Goal: Contribute content: Add original content to the website for others to see

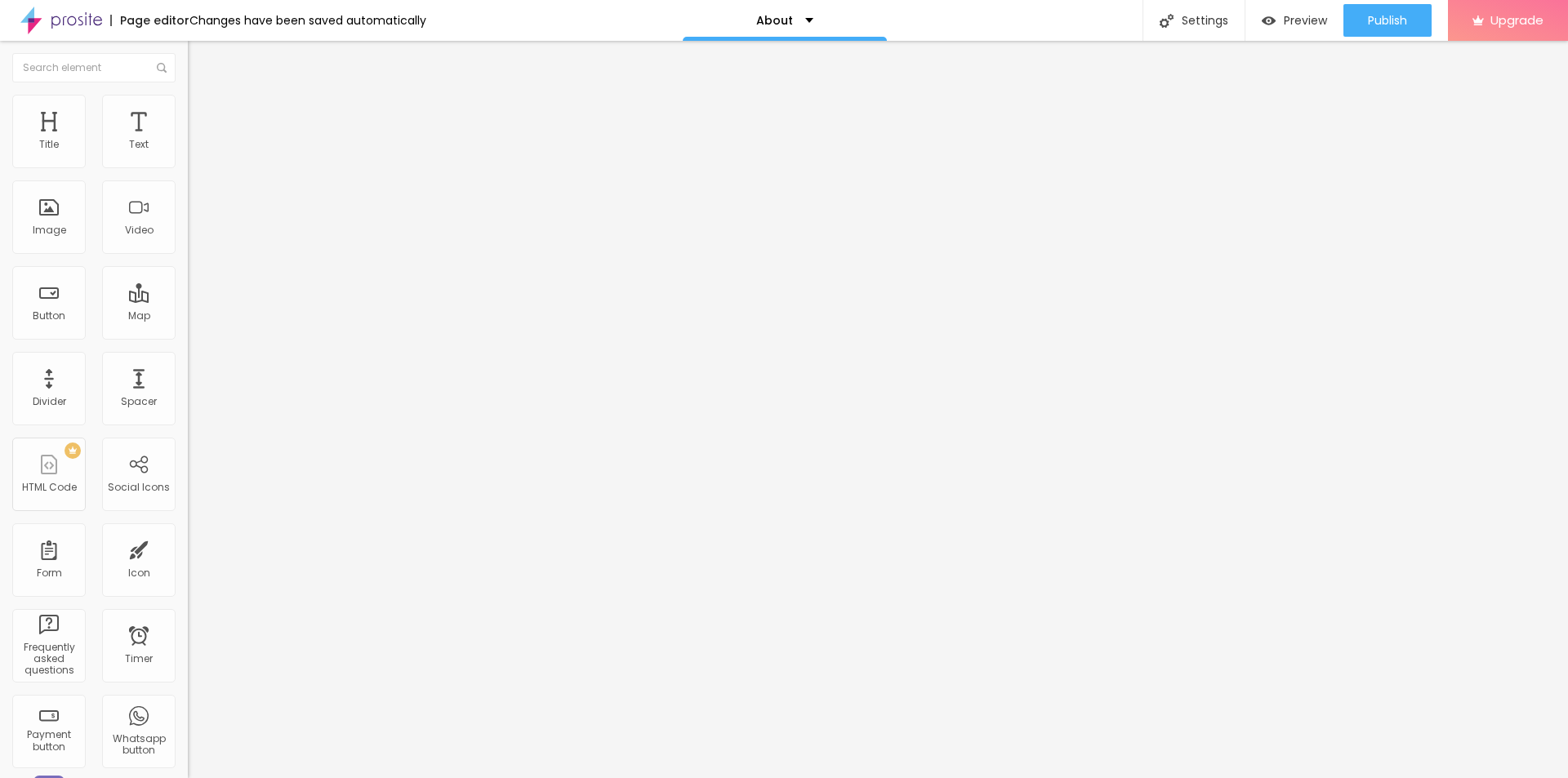
click at [187, 141] on span "Change image" at bounding box center [231, 133] width 88 height 14
click at [1185, 15] on div "Settings" at bounding box center [1193, 21] width 102 height 41
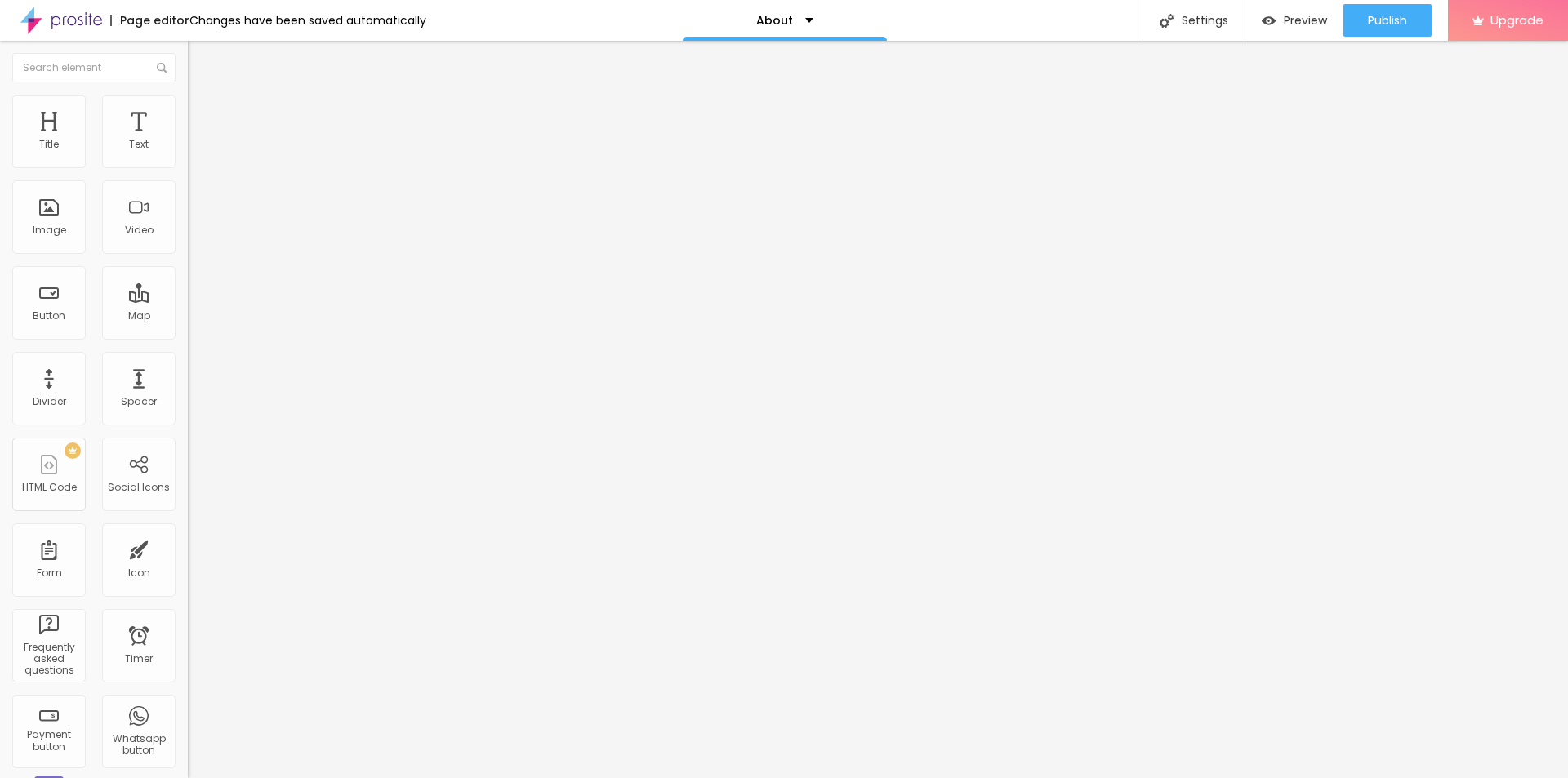
drag, startPoint x: 677, startPoint y: 278, endPoint x: 626, endPoint y: 284, distance: 51.4
type input "/"
drag, startPoint x: 669, startPoint y: 206, endPoint x: 610, endPoint y: 206, distance: 59.0
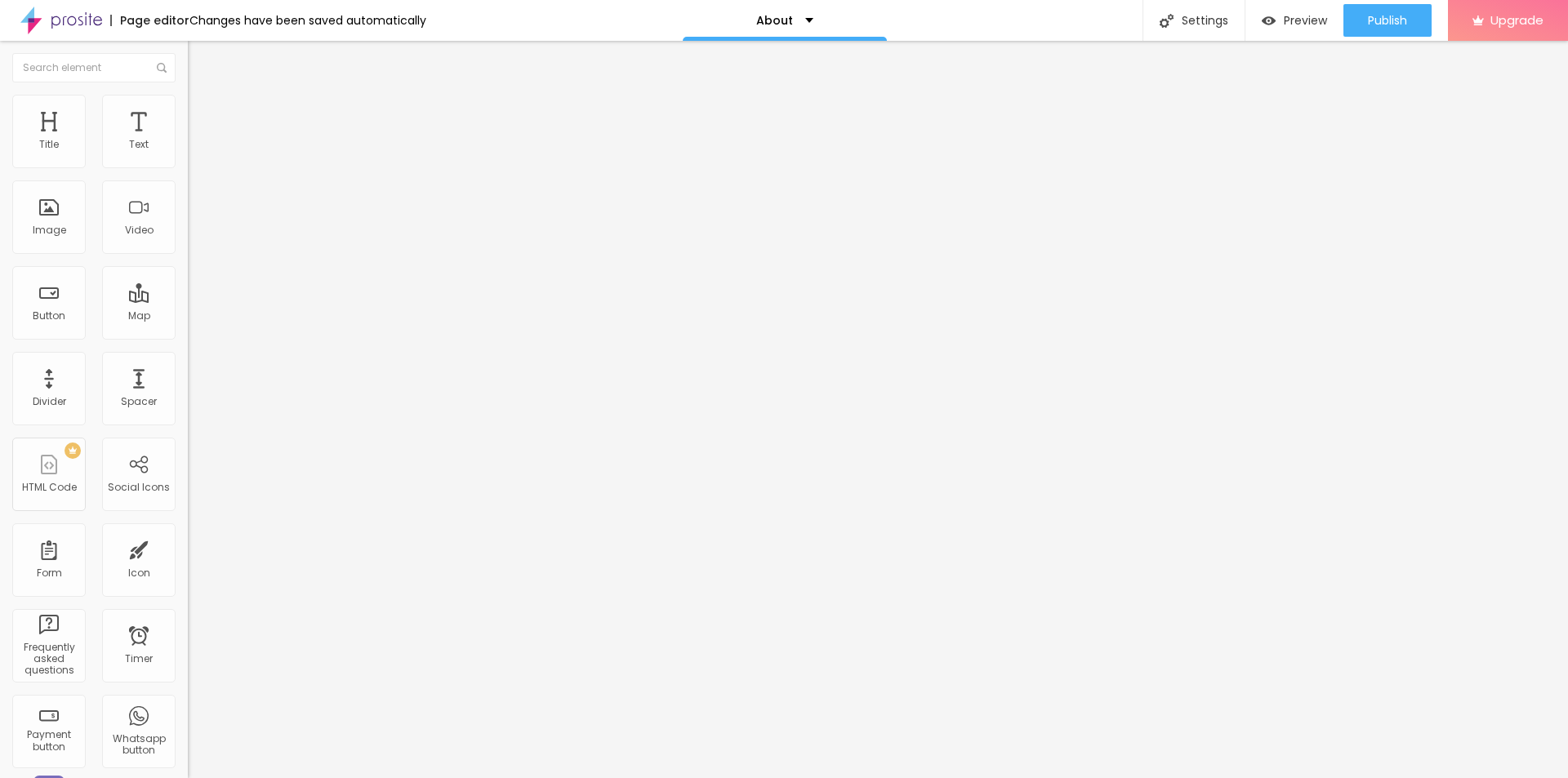
paste input "Flixy TV Stick Reviews Why Some Users Love It (2025)"
type input "Flixy TV Stick Reviews Why Some Users Love It (2025)"
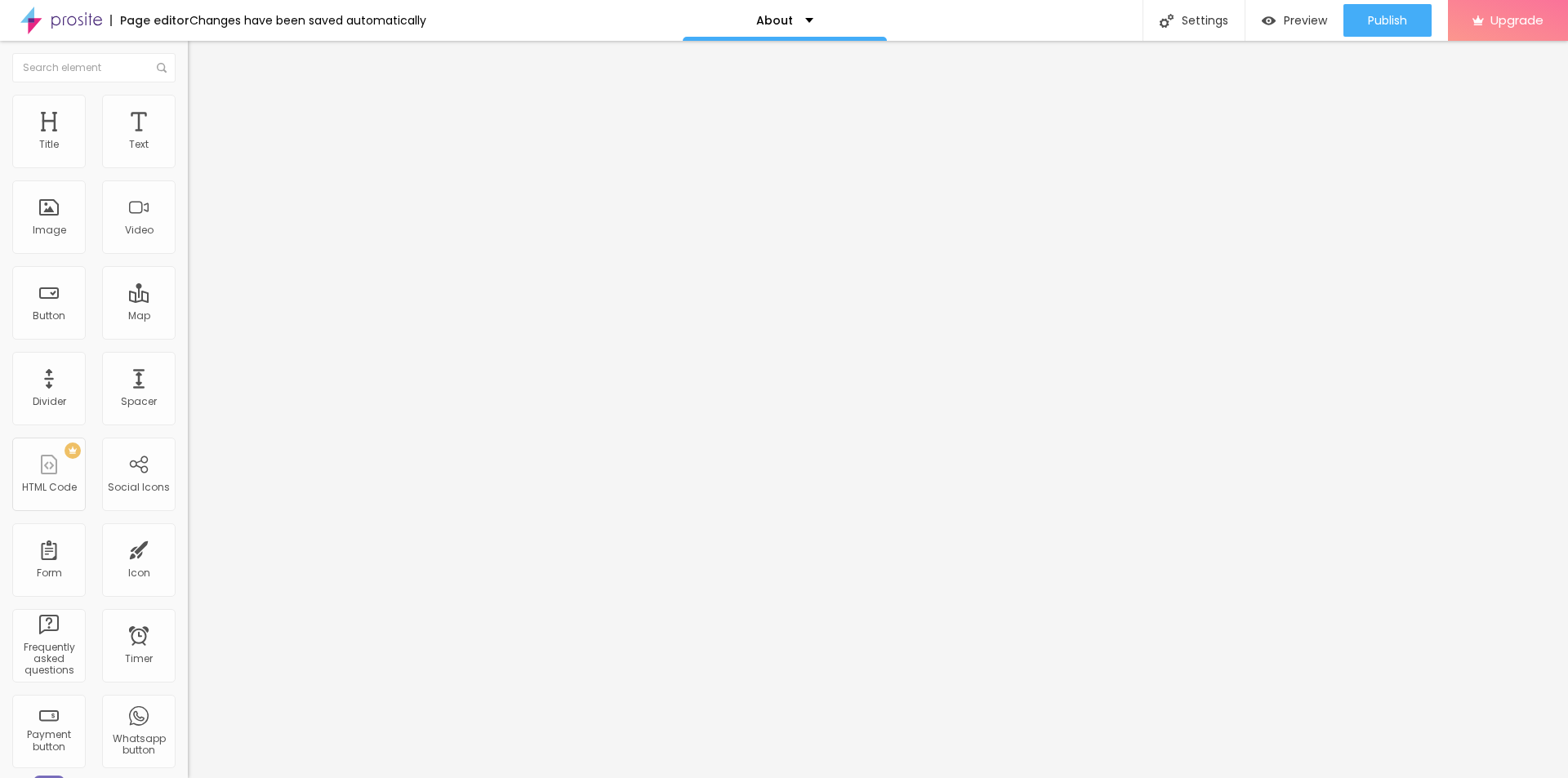
type input "/about"
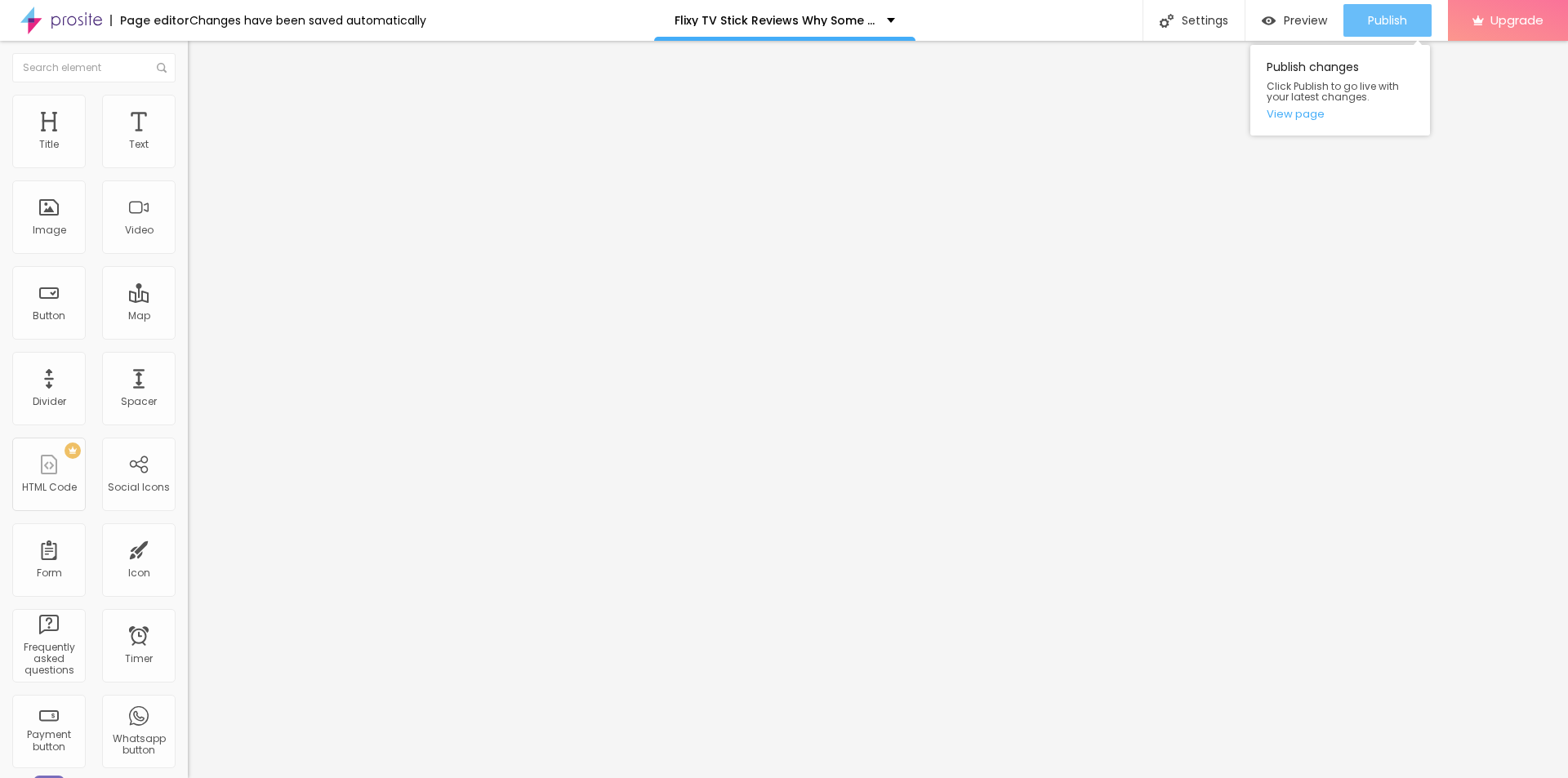
click at [1367, 21] on span "Publish" at bounding box center [1387, 21] width 39 height 13
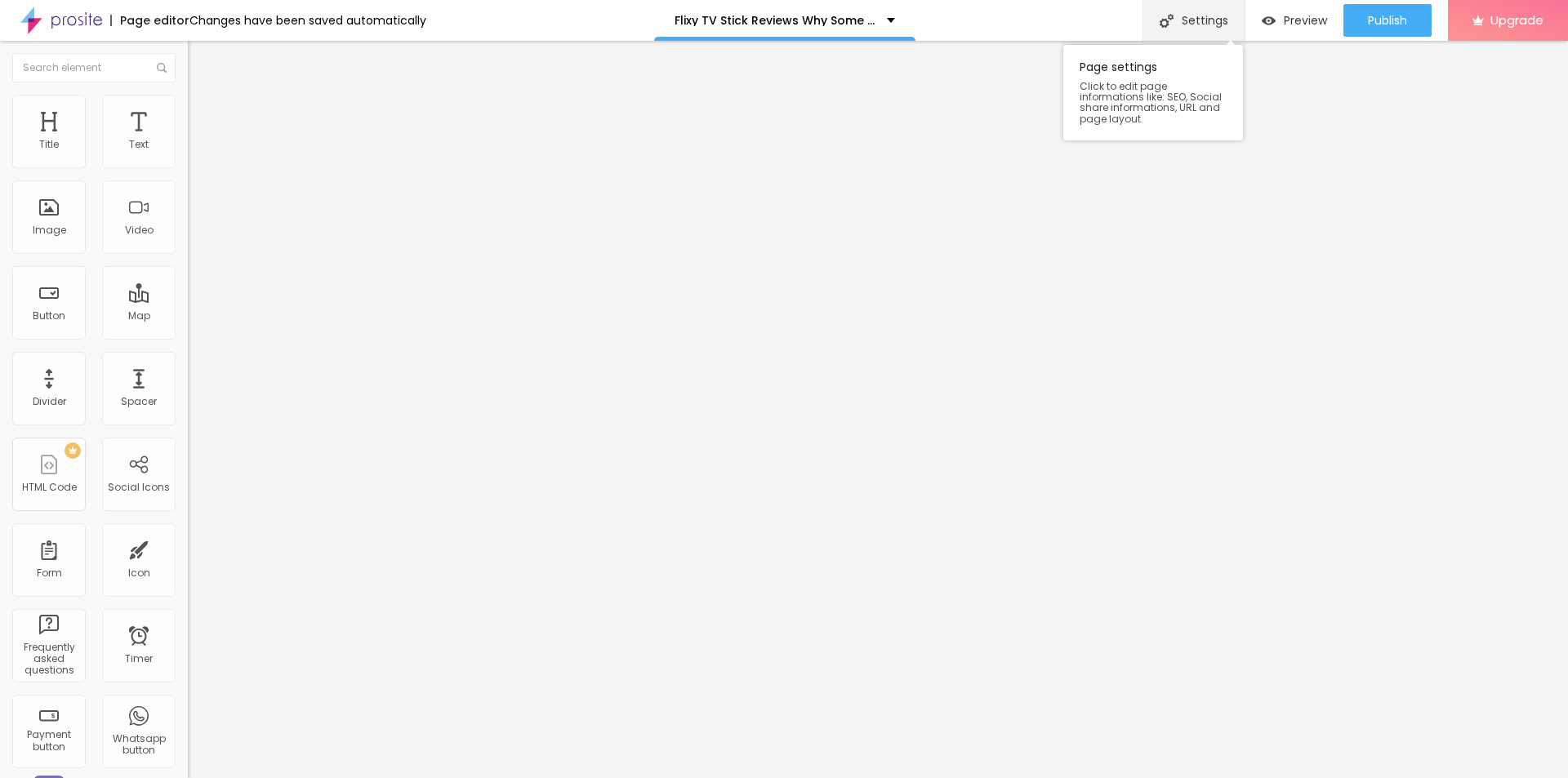
click at [1207, 26] on div "Settings" at bounding box center [1193, 21] width 102 height 41
drag, startPoint x: 774, startPoint y: 360, endPoint x: 567, endPoint y: 366, distance: 207.1
paste input "https://vitaledgereviews.com/aff/flixy"
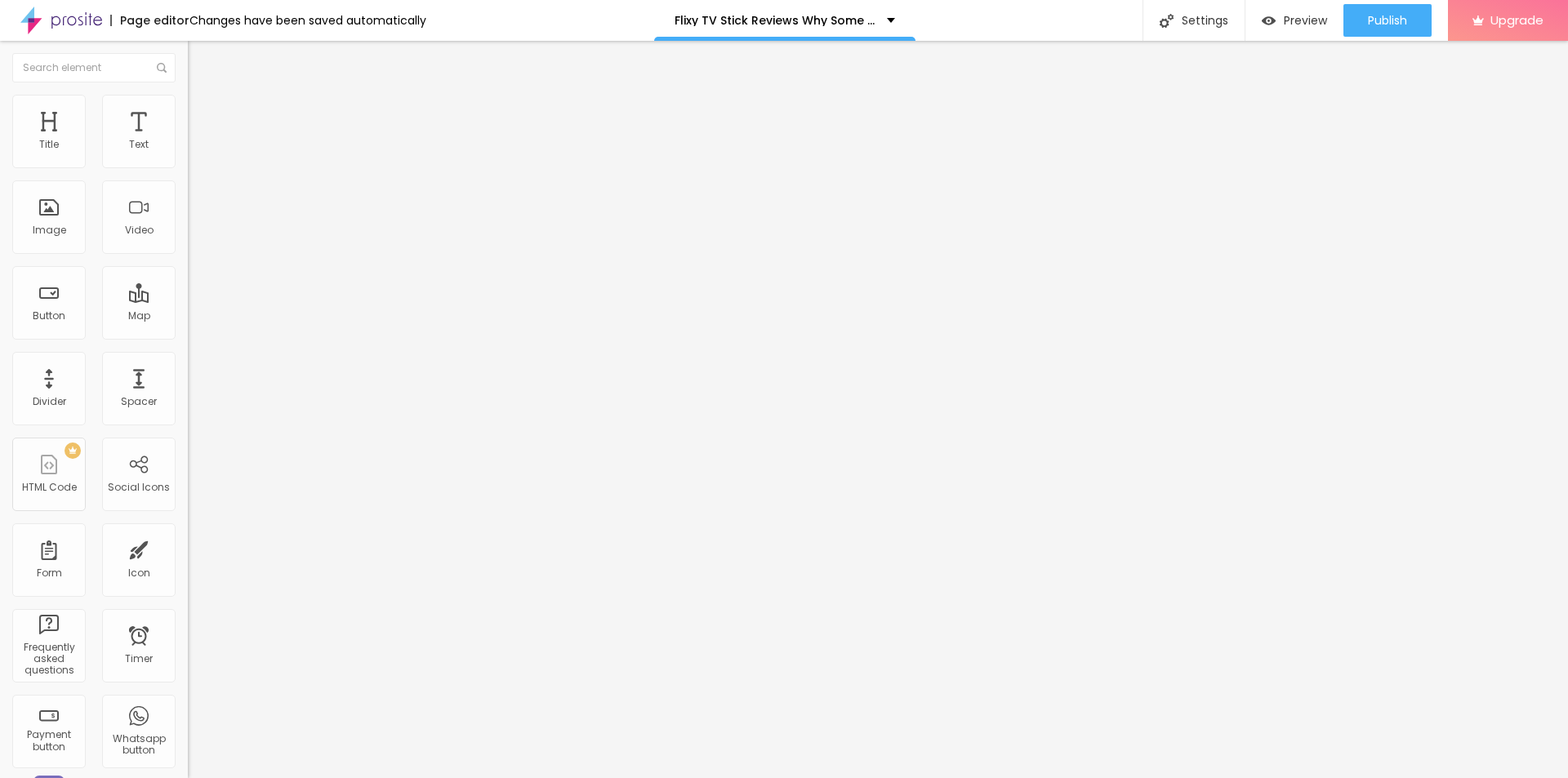
paste input "Flixy TV Stick Reviews Why Some Users Love It (2025)"
type input "Flixy TV Stick Reviews Why Some Users Love It (2025)"
drag, startPoint x: 801, startPoint y: 441, endPoint x: 559, endPoint y: 442, distance: 242.0
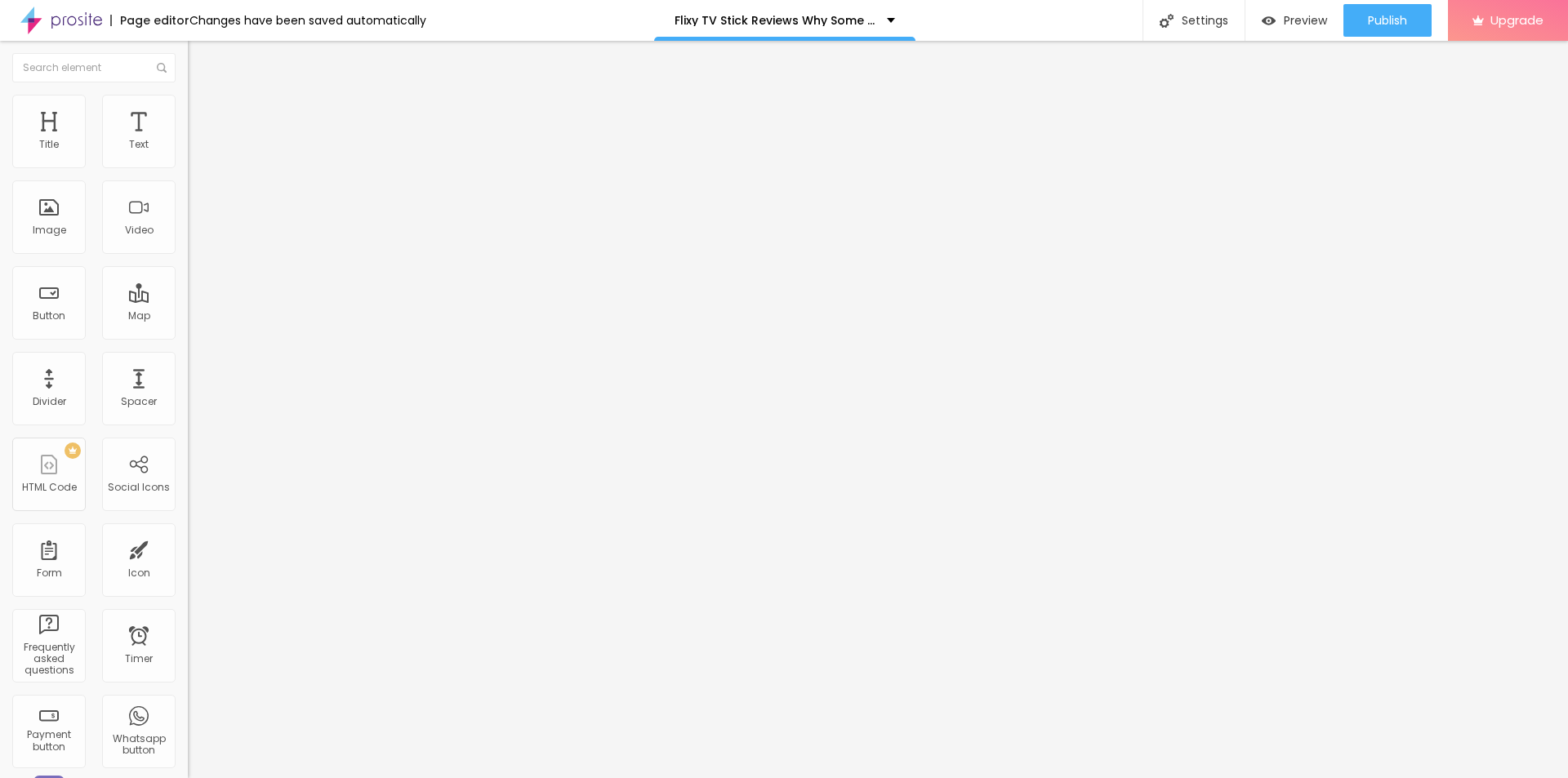
click at [1371, 19] on span "Publish" at bounding box center [1387, 21] width 39 height 13
